Goal: Information Seeking & Learning: Learn about a topic

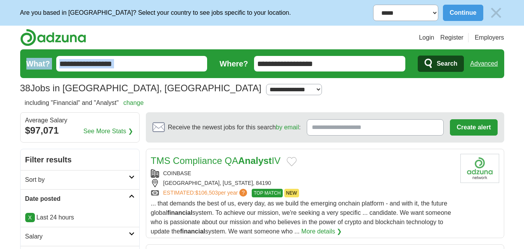
drag, startPoint x: 151, startPoint y: 61, endPoint x: 55, endPoint y: 63, distance: 96.3
click at [27, 69] on form "**********" at bounding box center [262, 63] width 484 height 29
click at [154, 64] on input "**********" at bounding box center [131, 64] width 151 height 16
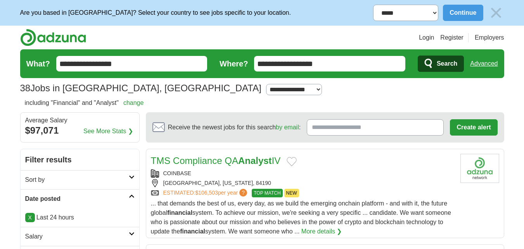
click at [451, 61] on span "Search" at bounding box center [447, 64] width 21 height 16
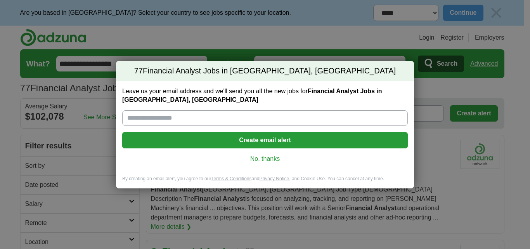
click at [273, 157] on link "No, thanks" at bounding box center [264, 158] width 273 height 9
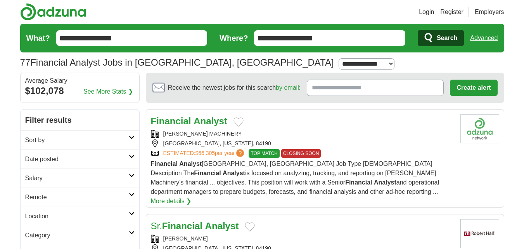
scroll to position [39, 0]
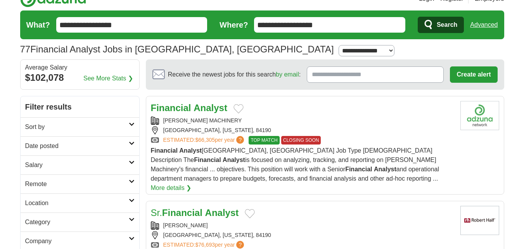
click at [201, 107] on strong "Analyst" at bounding box center [211, 107] width 34 height 10
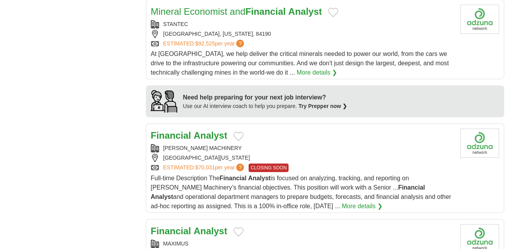
scroll to position [660, 0]
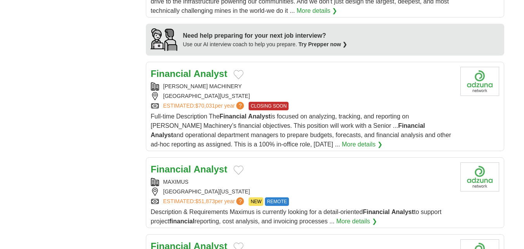
click at [198, 68] on strong "Analyst" at bounding box center [211, 73] width 34 height 10
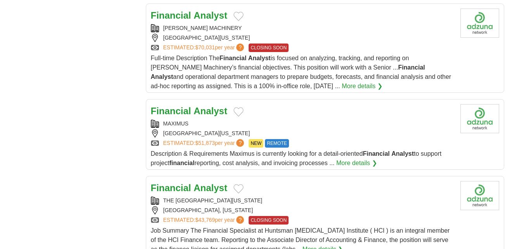
scroll to position [737, 0]
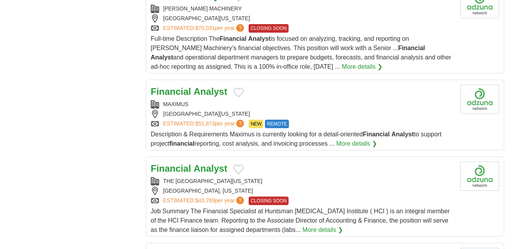
click at [177, 86] on strong "Financial" at bounding box center [171, 91] width 40 height 10
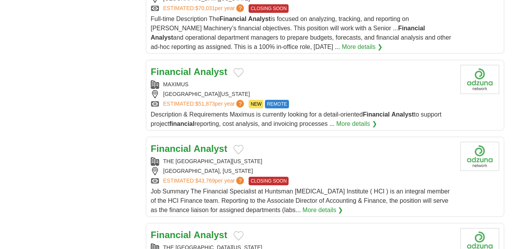
scroll to position [776, 0]
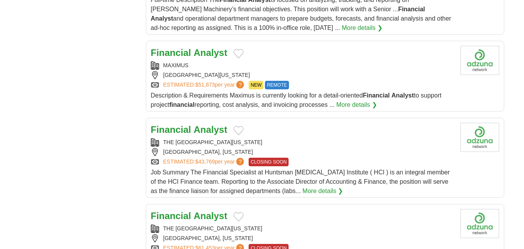
click at [208, 124] on strong "Analyst" at bounding box center [211, 129] width 34 height 10
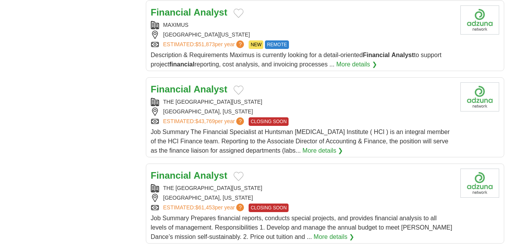
scroll to position [854, 0]
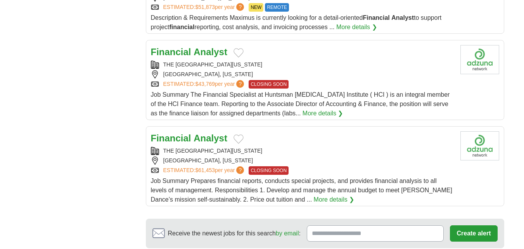
click at [220, 133] on strong "Analyst" at bounding box center [211, 138] width 34 height 10
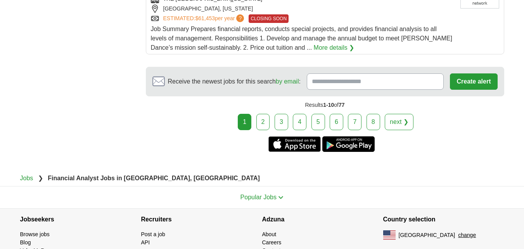
scroll to position [1009, 0]
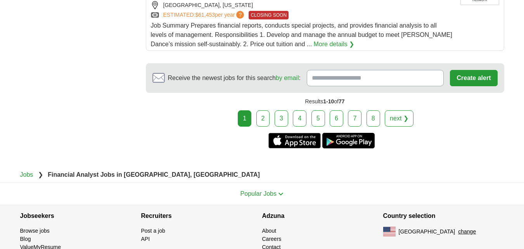
click at [267, 111] on link "2" at bounding box center [263, 118] width 14 height 16
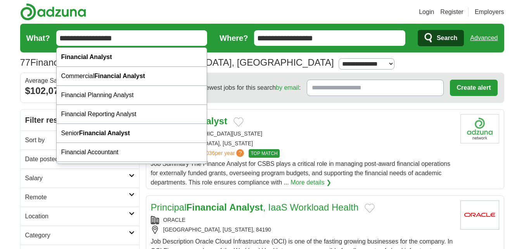
paste input "******"
drag, startPoint x: 134, startPoint y: 41, endPoint x: 19, endPoint y: 40, distance: 115.2
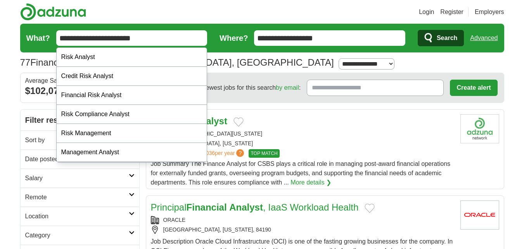
type input "**********"
click at [451, 36] on span "Search" at bounding box center [447, 38] width 21 height 16
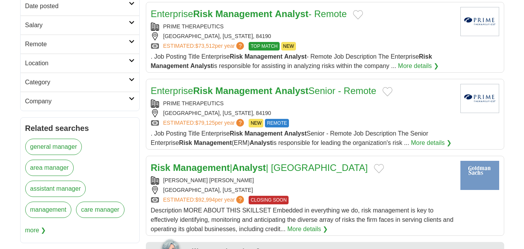
scroll to position [155, 0]
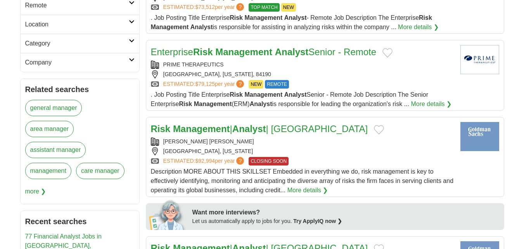
click at [218, 134] on strong "Management" at bounding box center [201, 128] width 57 height 10
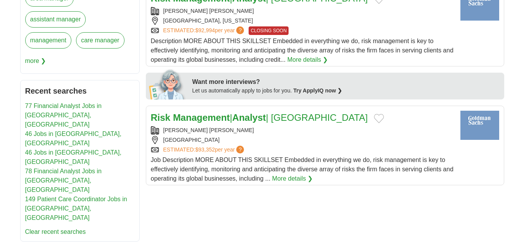
scroll to position [310, 0]
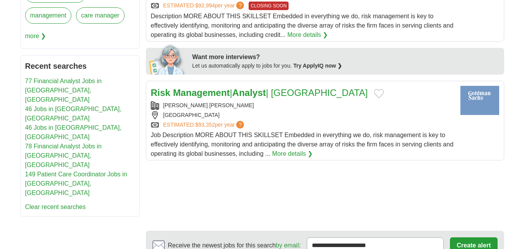
click at [228, 98] on strong "Management" at bounding box center [201, 92] width 57 height 10
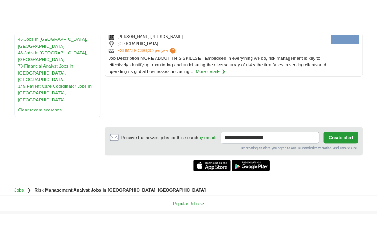
scroll to position [427, 0]
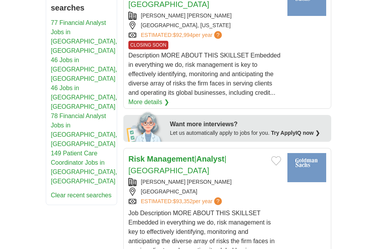
click at [185, 158] on strong "Management" at bounding box center [170, 158] width 47 height 9
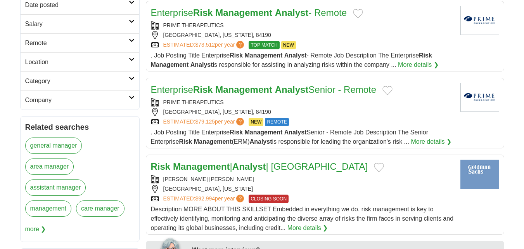
scroll to position [0, 0]
